Goal: Information Seeking & Learning: Check status

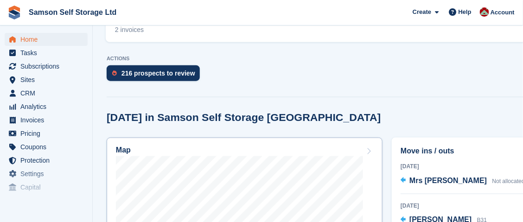
scroll to position [14, 0]
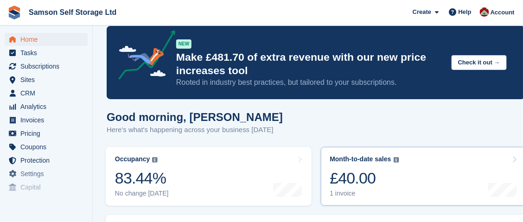
click at [339, 173] on div "£40.00" at bounding box center [364, 178] width 69 height 19
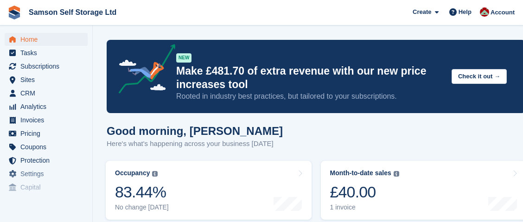
scroll to position [14, 0]
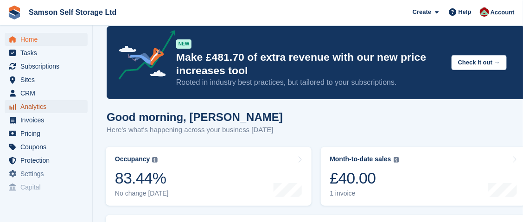
click at [40, 104] on span "Analytics" at bounding box center [48, 106] width 56 height 13
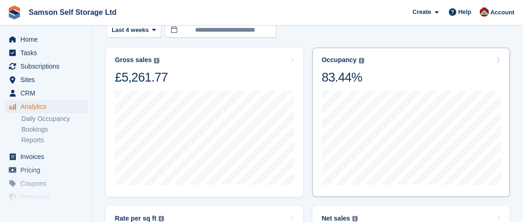
scroll to position [139, 0]
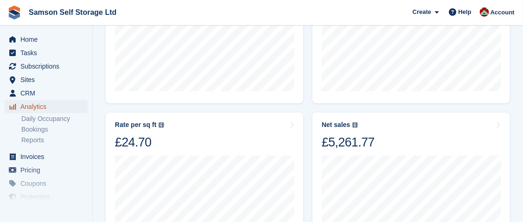
click at [39, 105] on span "Analytics" at bounding box center [48, 106] width 56 height 13
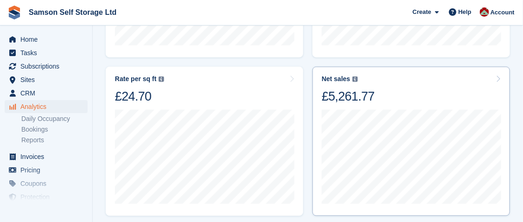
scroll to position [185, 0]
click at [361, 94] on div "£5,261.77" at bounding box center [348, 97] width 53 height 16
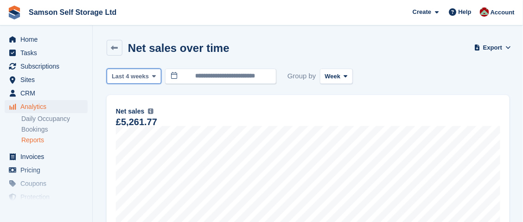
click at [152, 77] on icon at bounding box center [154, 76] width 4 height 6
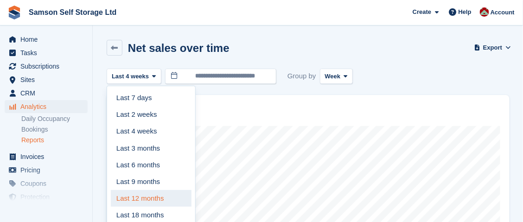
click at [168, 195] on link "Last 12 months" at bounding box center [151, 198] width 81 height 17
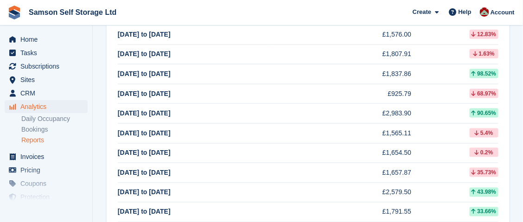
scroll to position [231, 0]
